Goal: Task Accomplishment & Management: Complete application form

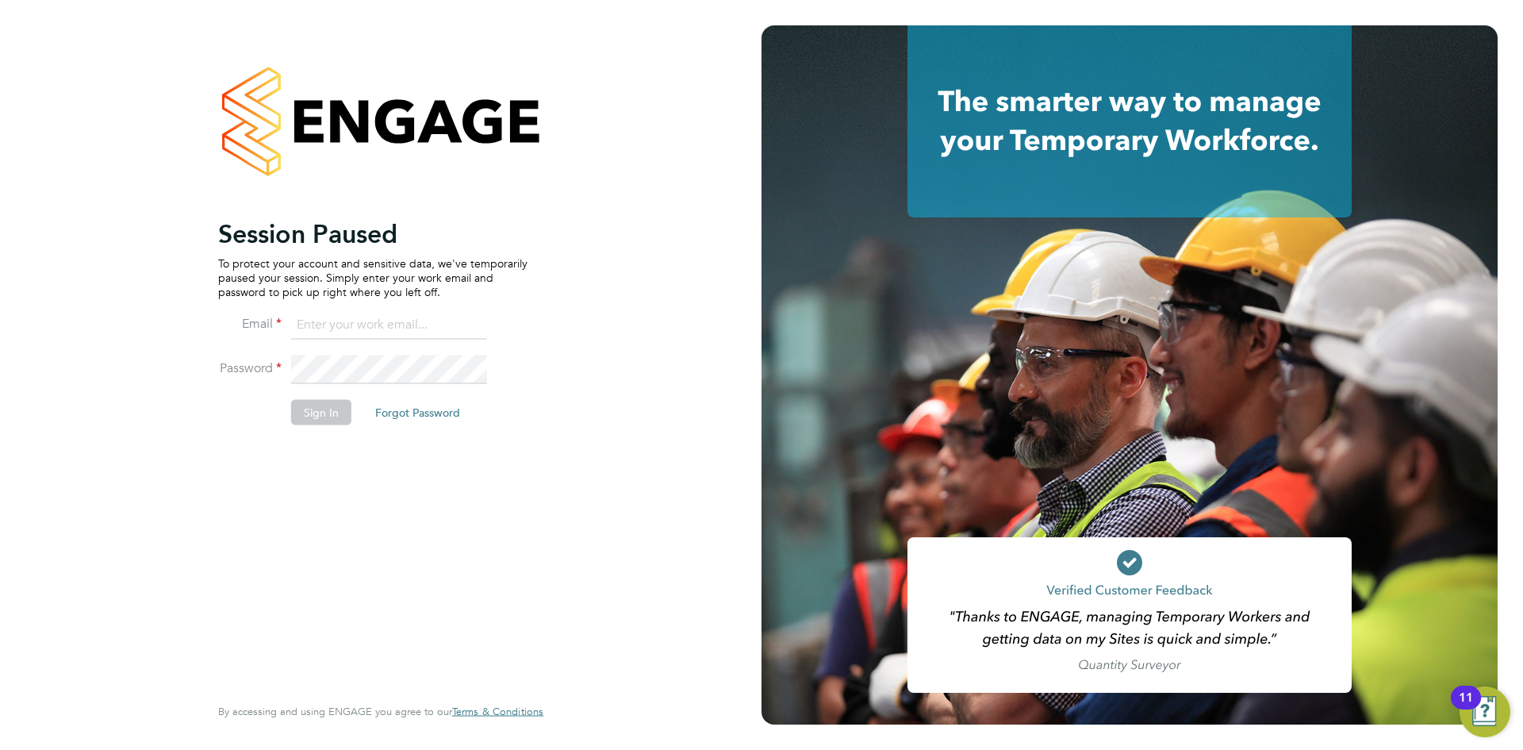
click at [408, 315] on input at bounding box center [389, 325] width 196 height 29
type input "chughes@rgbrec.co.uk"
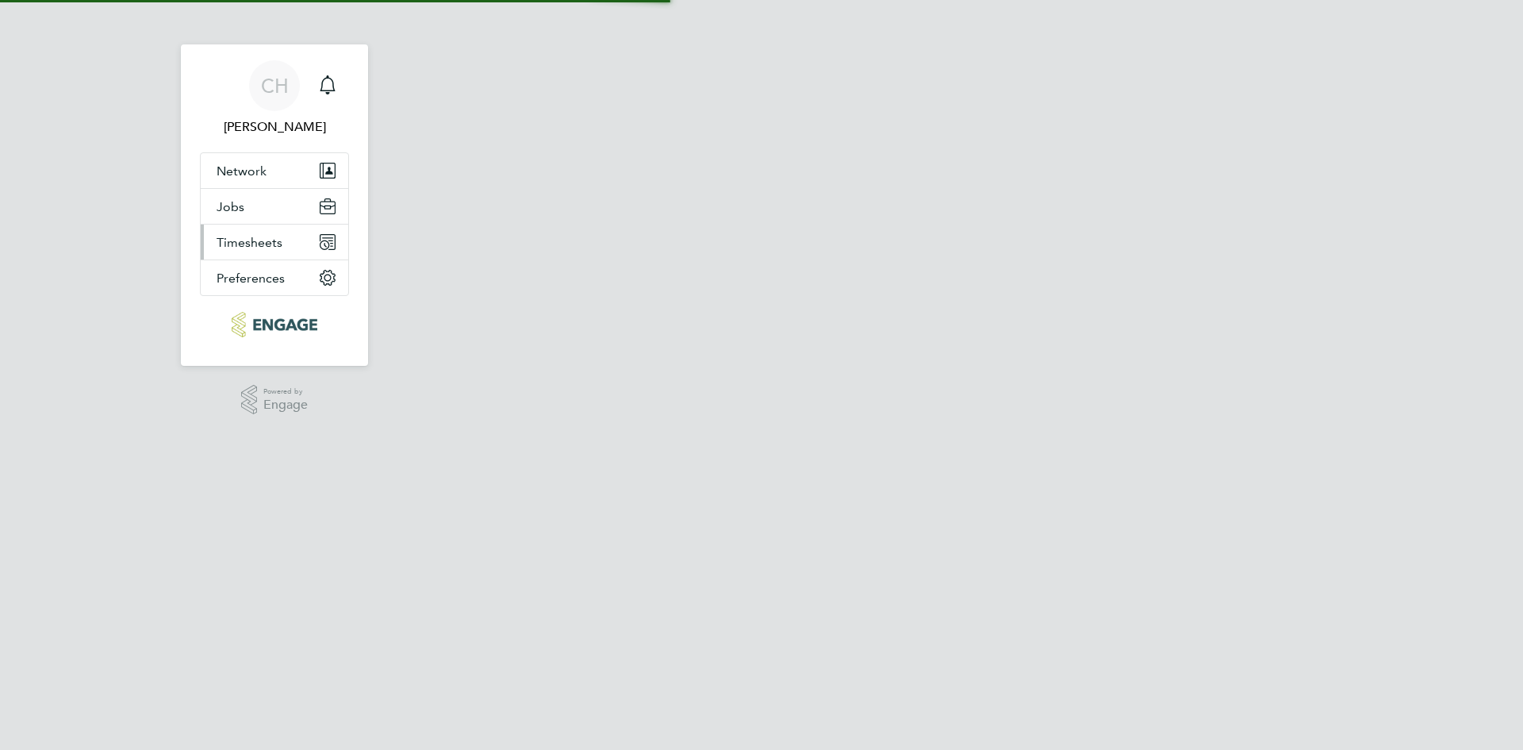
select select "30"
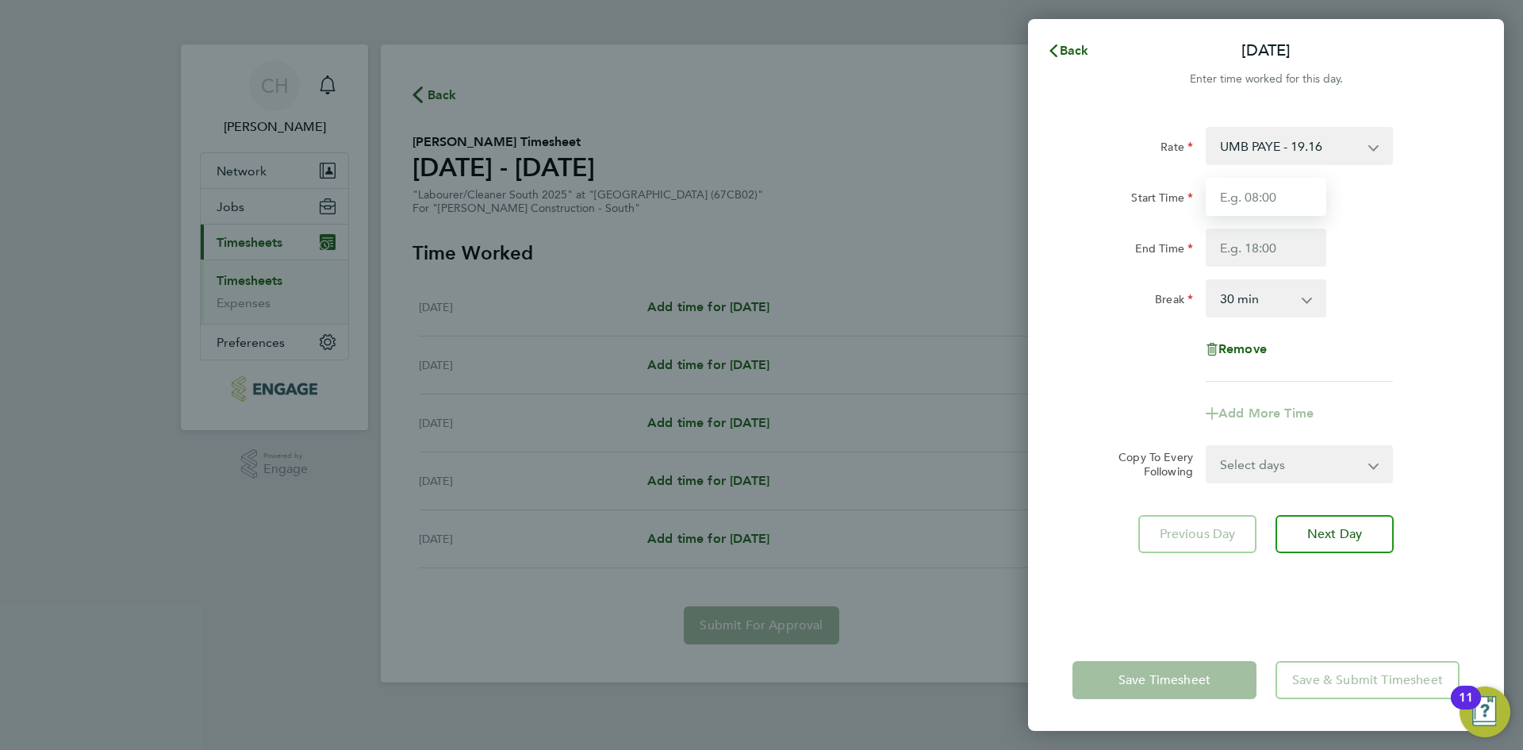
click at [1294, 191] on input "Start Time" at bounding box center [1266, 197] width 121 height 38
type input "07:30"
click at [1231, 240] on input "End Time" at bounding box center [1266, 247] width 121 height 38
type input "17:00"
click at [1119, 359] on div "Remove" at bounding box center [1266, 349] width 400 height 38
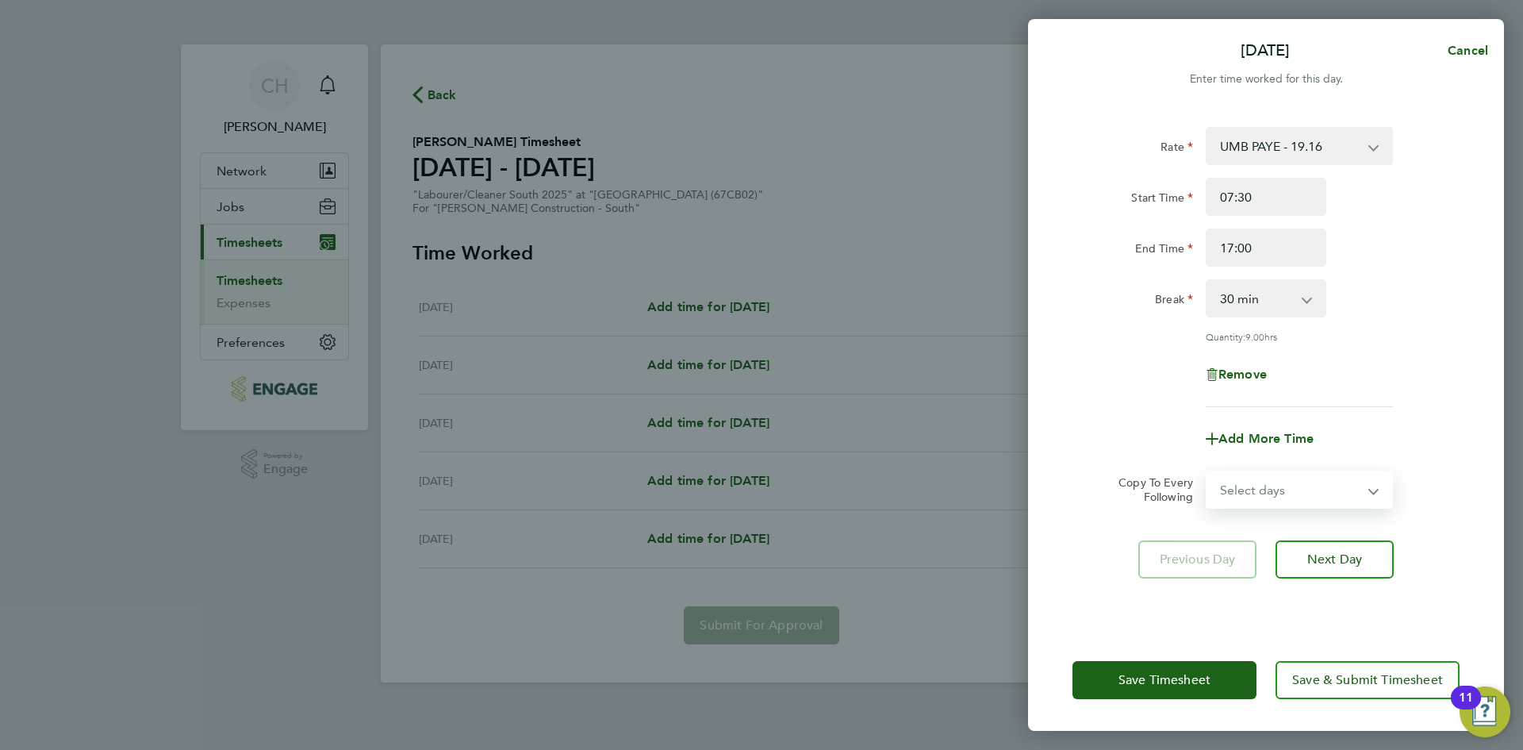
click at [1291, 492] on select "Select days Day [DATE] [DATE] [DATE] [DATE]" at bounding box center [1291, 489] width 167 height 35
select select "TUE"
click at [1208, 472] on select "Select days Day [DATE] [DATE] [DATE] [DATE]" at bounding box center [1291, 489] width 167 height 35
select select "[DATE]"
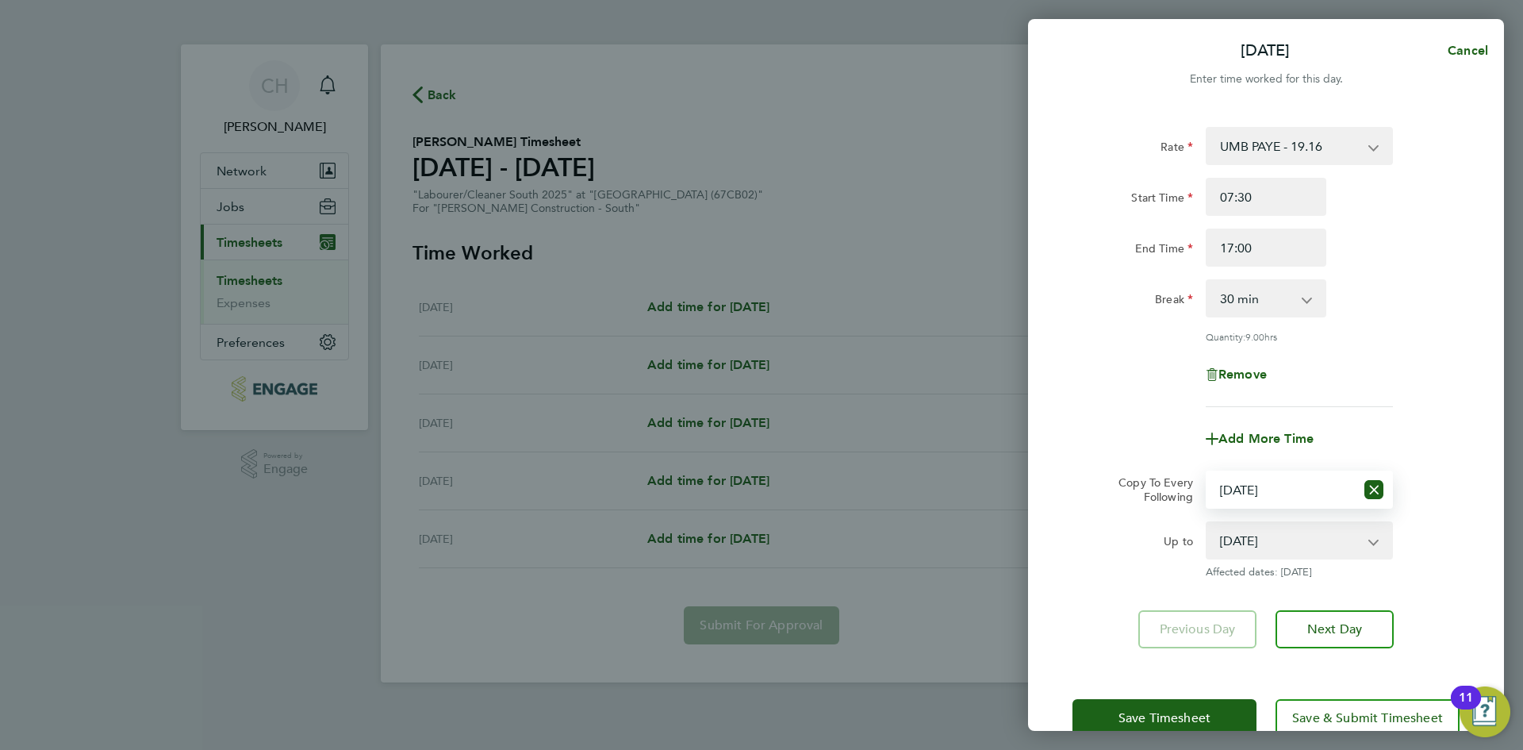
click at [1402, 576] on div "Up to [DATE] [DATE] [DATE] [DATE] Affected dates: [DATE]" at bounding box center [1266, 549] width 400 height 57
click at [1273, 485] on select "Select days Day [DATE] [DATE] [DATE] [DATE]" at bounding box center [1282, 489] width 148 height 35
select select "DAY"
click at [1208, 472] on select "Select days Day [DATE] [DATE] [DATE] [DATE]" at bounding box center [1282, 489] width 148 height 35
click at [1390, 568] on span "Affected dates: [DATE] - [DATE]" at bounding box center [1299, 572] width 187 height 13
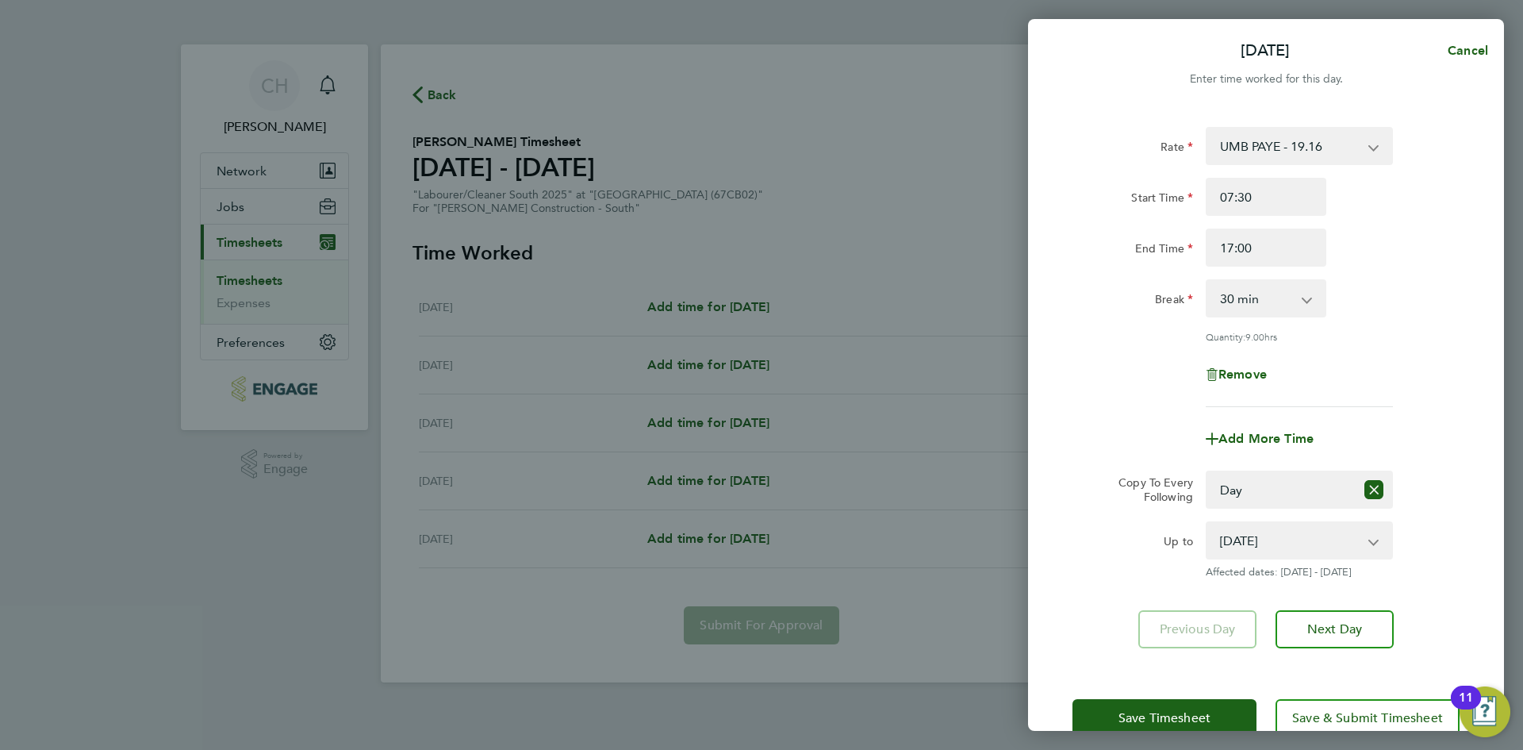
click at [1277, 549] on select "[DATE] [DATE] [DATE] [DATE]" at bounding box center [1290, 540] width 165 height 35
drag, startPoint x: 1279, startPoint y: 547, endPoint x: 1300, endPoint y: 545, distance: 21.5
click at [1279, 546] on select "[DATE] [DATE] [DATE] [DATE]" at bounding box center [1290, 540] width 165 height 35
click at [1423, 559] on div "Up to [DATE] [DATE] [DATE] [DATE] Affected dates: [DATE] - [DATE]" at bounding box center [1266, 549] width 400 height 57
drag, startPoint x: 1344, startPoint y: 547, endPoint x: 1307, endPoint y: 551, distance: 37.4
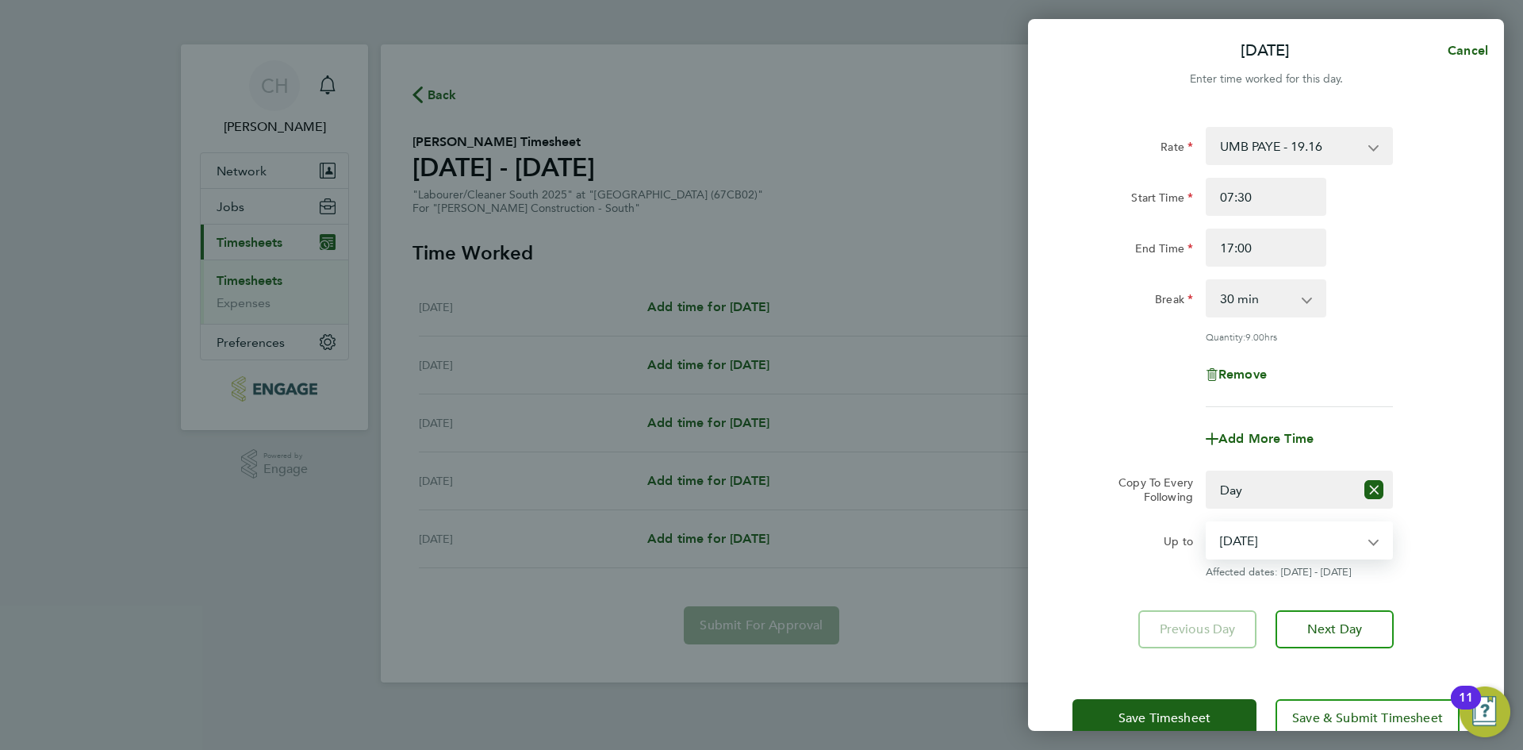
click at [1344, 547] on select "[DATE] [DATE] [DATE] [DATE]" at bounding box center [1290, 540] width 165 height 35
click at [1446, 548] on div "Up to [DATE] [DATE] [DATE] [DATE] Affected dates: [DATE] - [DATE]" at bounding box center [1266, 549] width 400 height 57
click at [1147, 719] on span "Save Timesheet" at bounding box center [1165, 718] width 92 height 16
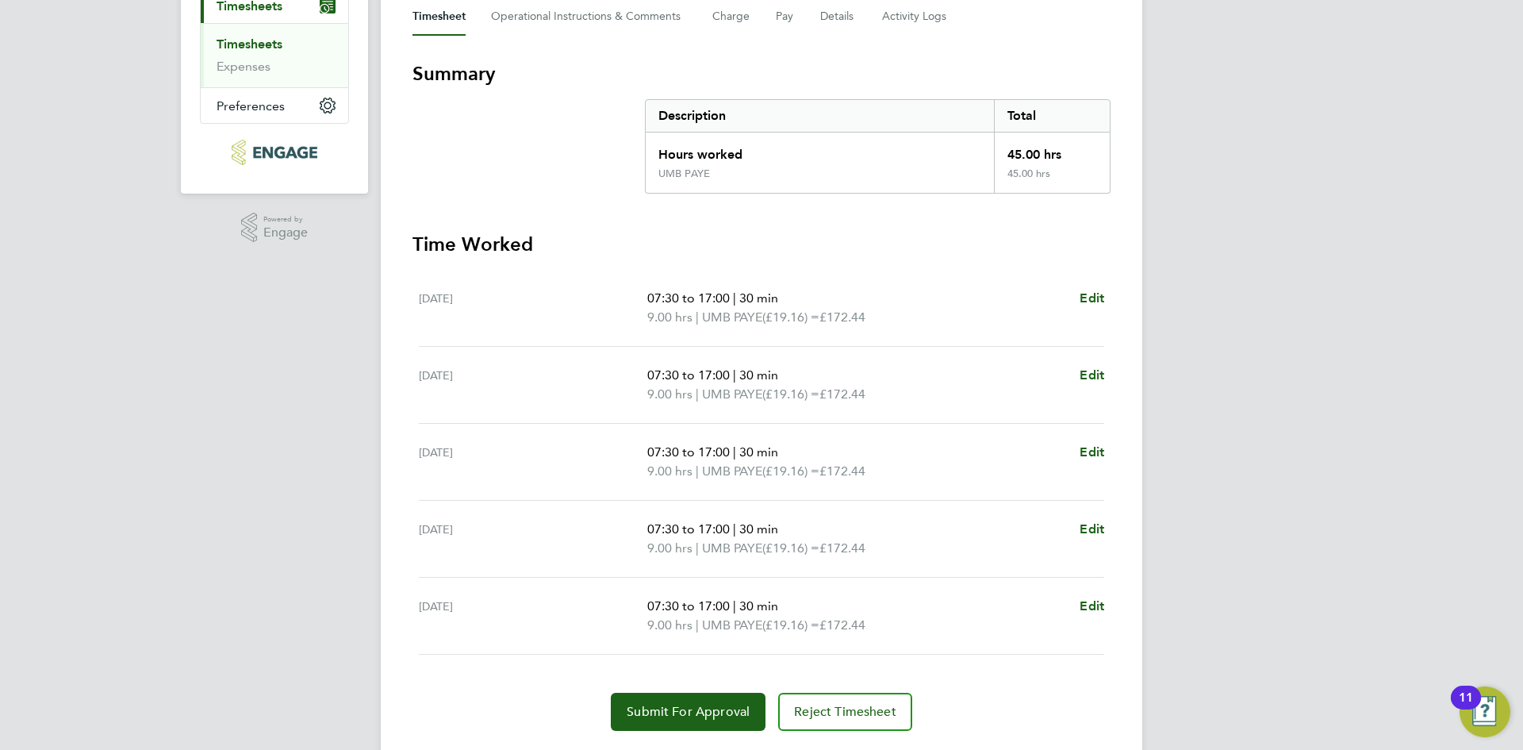
scroll to position [238, 0]
click at [676, 707] on span "Submit For Approval" at bounding box center [688, 710] width 123 height 16
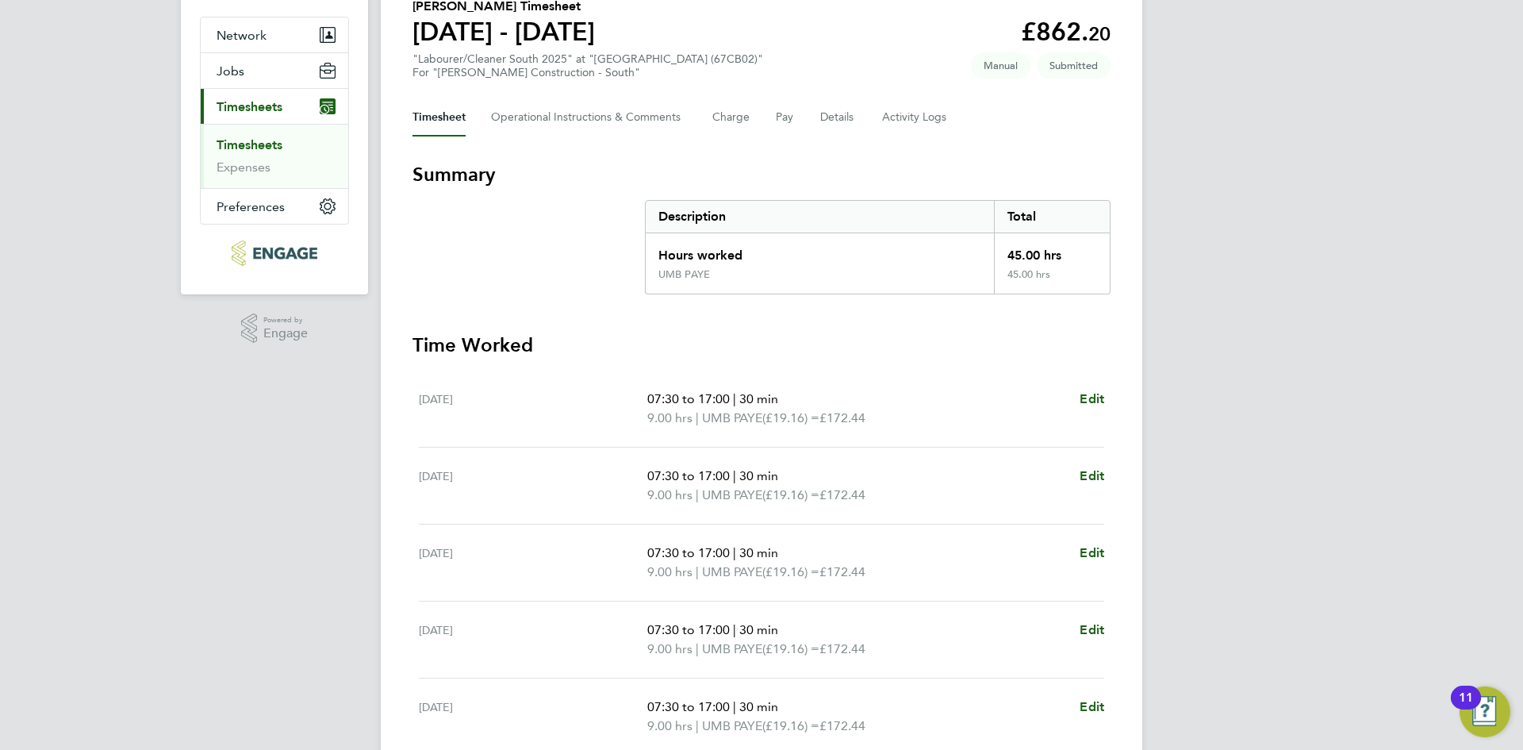
scroll to position [0, 0]
